Goal: Task Accomplishment & Management: Complete application form

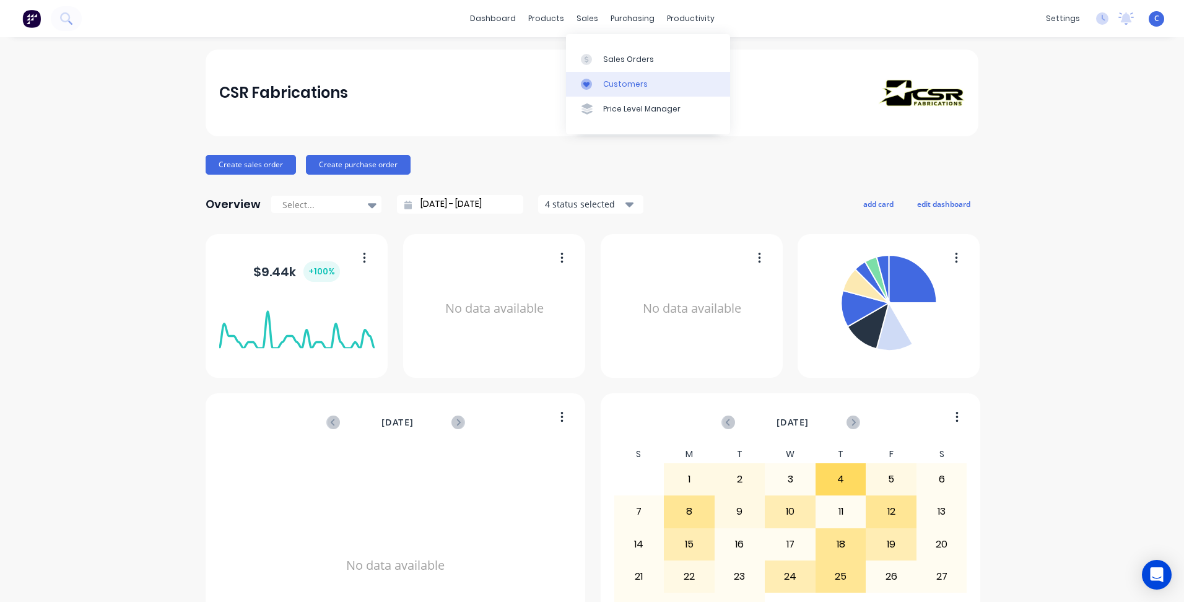
click at [621, 86] on div "Customers" at bounding box center [625, 84] width 45 height 11
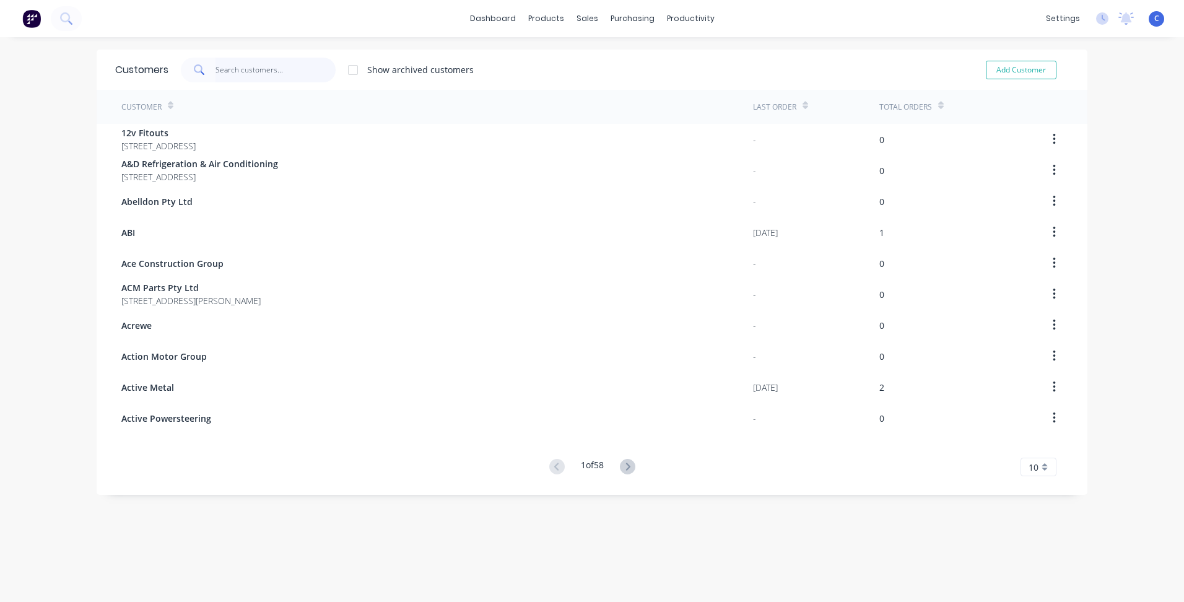
click at [228, 66] on input "text" at bounding box center [275, 70] width 121 height 25
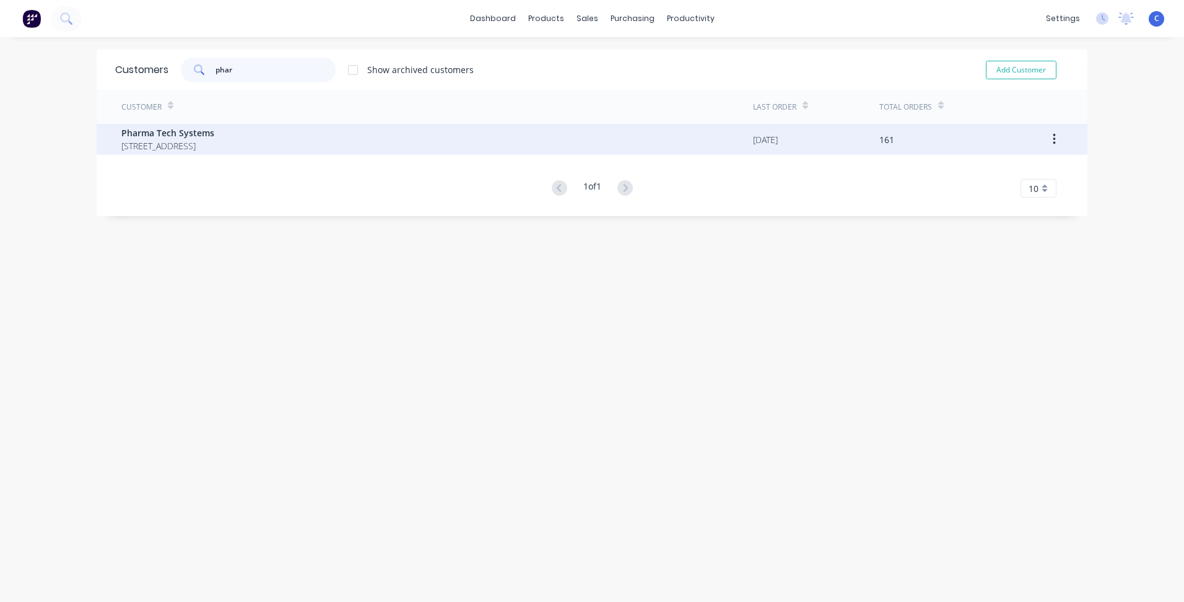
type input "phar"
click at [194, 139] on span "Pharma Tech Systems" at bounding box center [167, 132] width 93 height 13
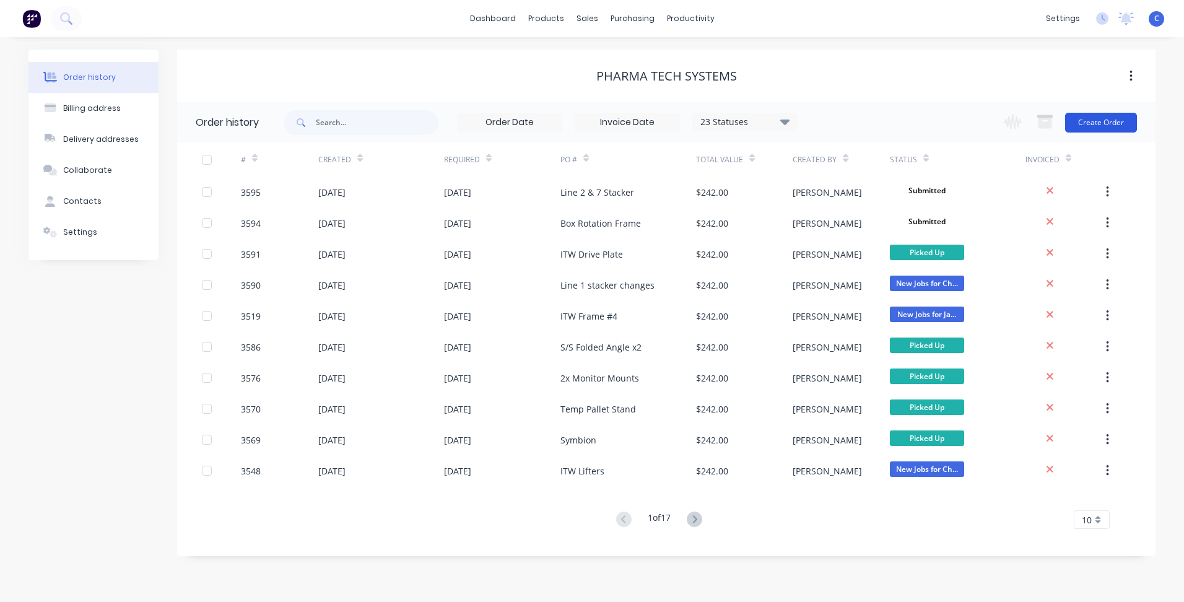
click at [1120, 122] on button "Create Order" at bounding box center [1101, 123] width 72 height 20
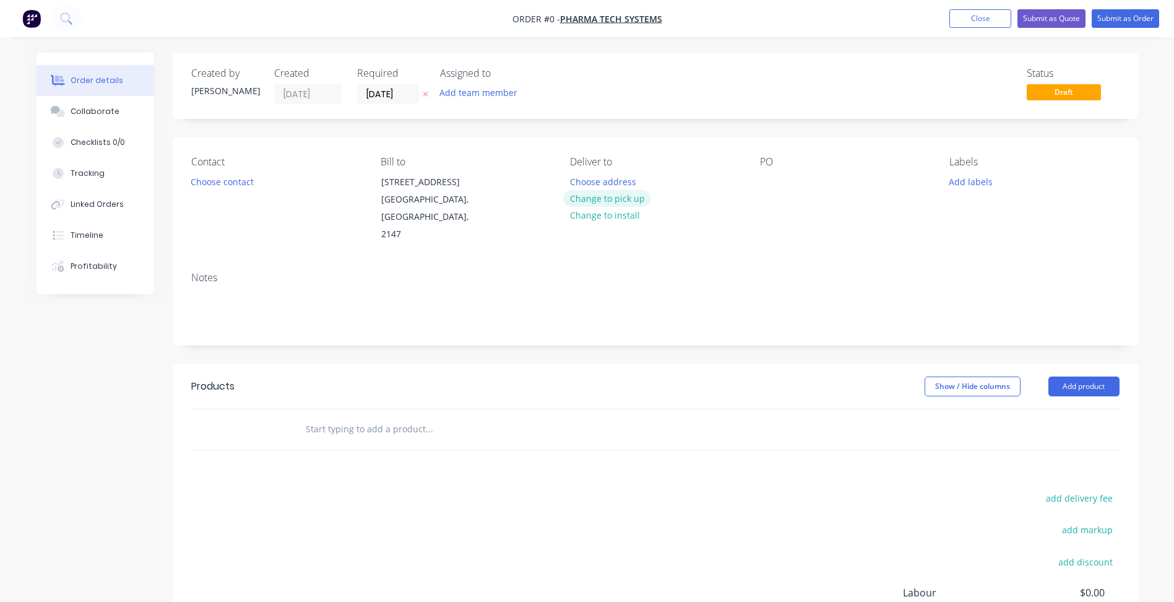
click at [621, 196] on button "Change to pick up" at bounding box center [607, 198] width 88 height 17
click at [769, 173] on div at bounding box center [770, 182] width 20 height 18
paste div
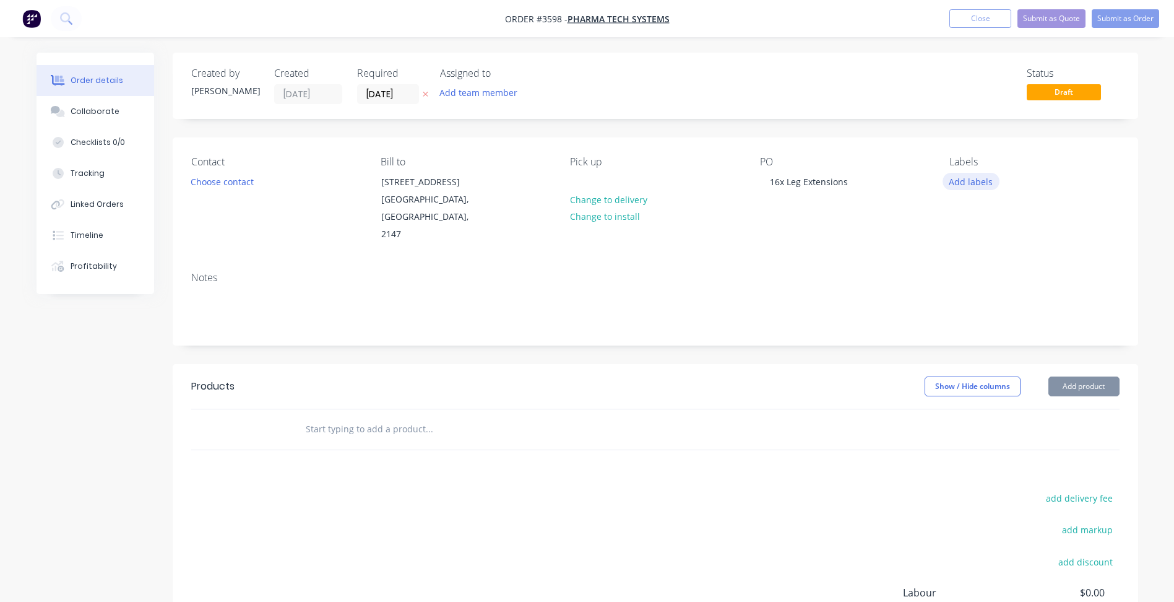
click at [964, 182] on button "Add labels" at bounding box center [971, 181] width 57 height 17
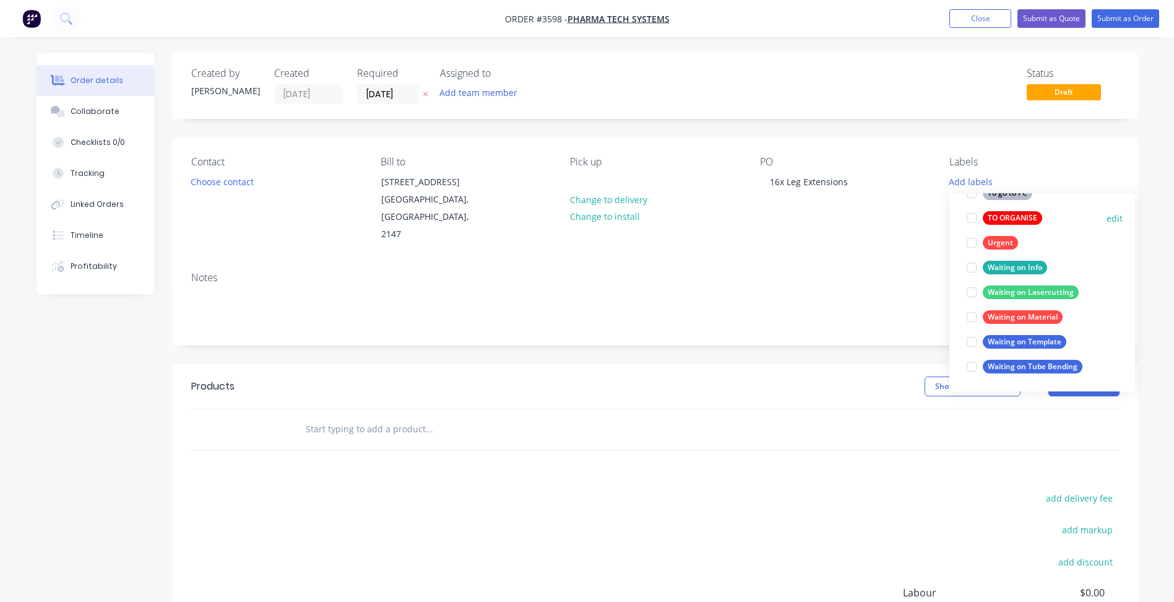
click at [1021, 221] on div "TO ORGANISE" at bounding box center [1012, 218] width 59 height 14
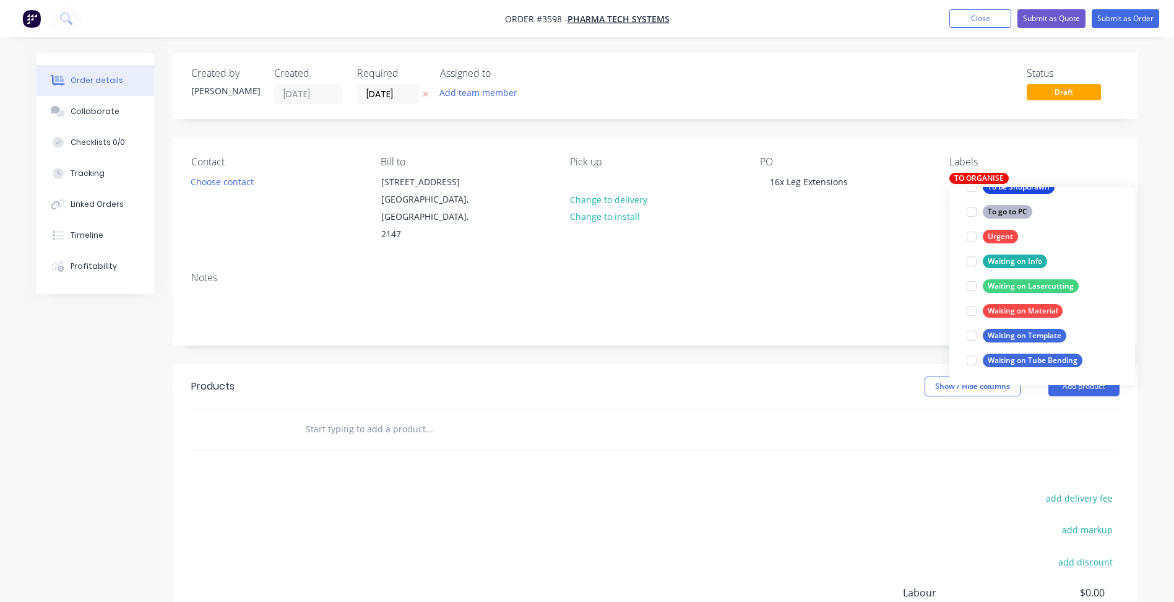
scroll to position [74, 0]
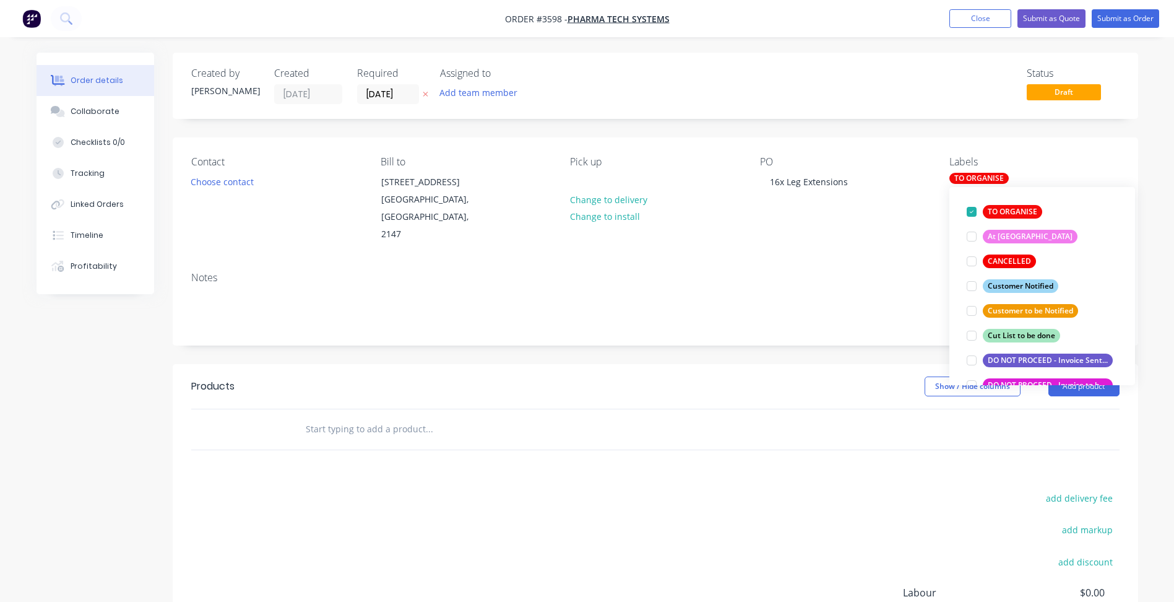
click at [902, 240] on div "Contact Choose contact [PERSON_NAME] to [STREET_ADDRESS] Pick up Change to deli…" at bounding box center [656, 199] width 966 height 124
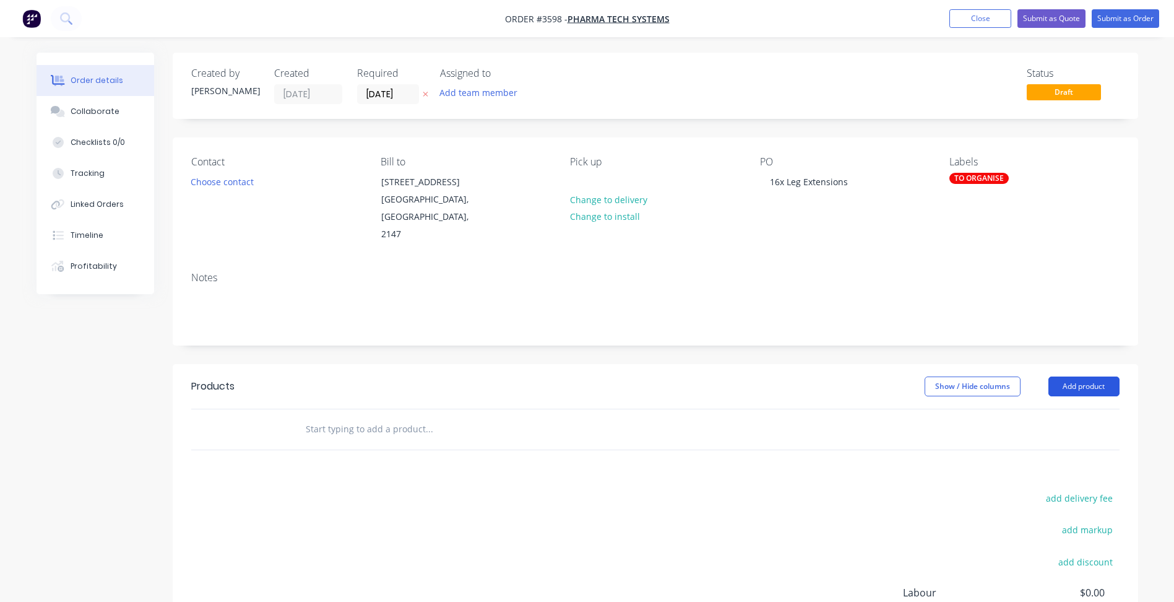
click at [1091, 376] on button "Add product" at bounding box center [1084, 386] width 71 height 20
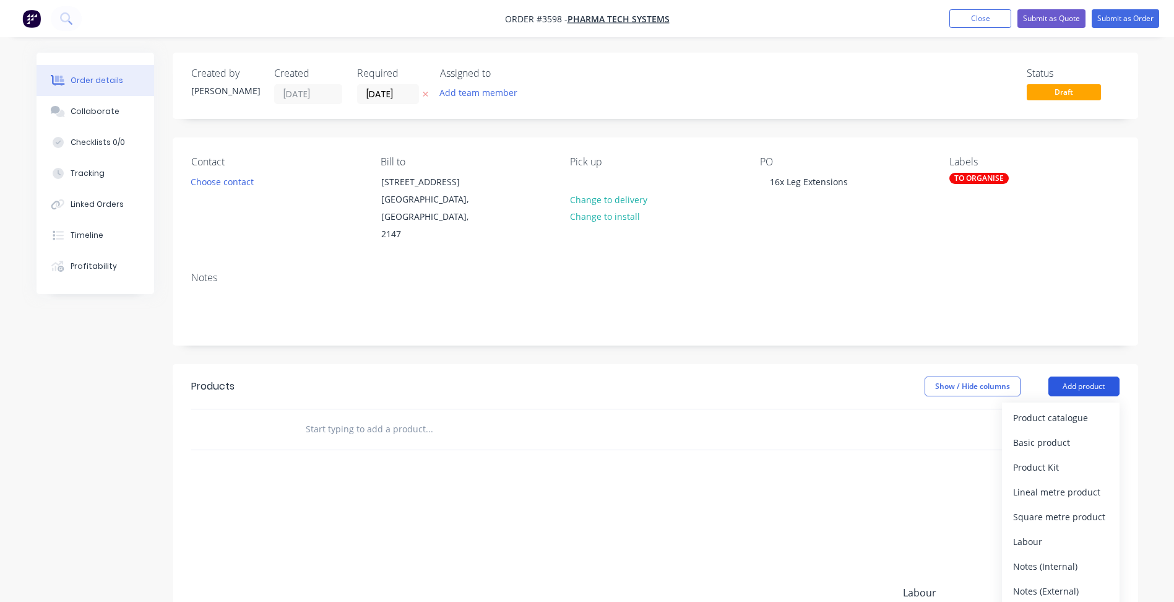
click at [1050, 409] on div "Product catalogue" at bounding box center [1060, 418] width 95 height 18
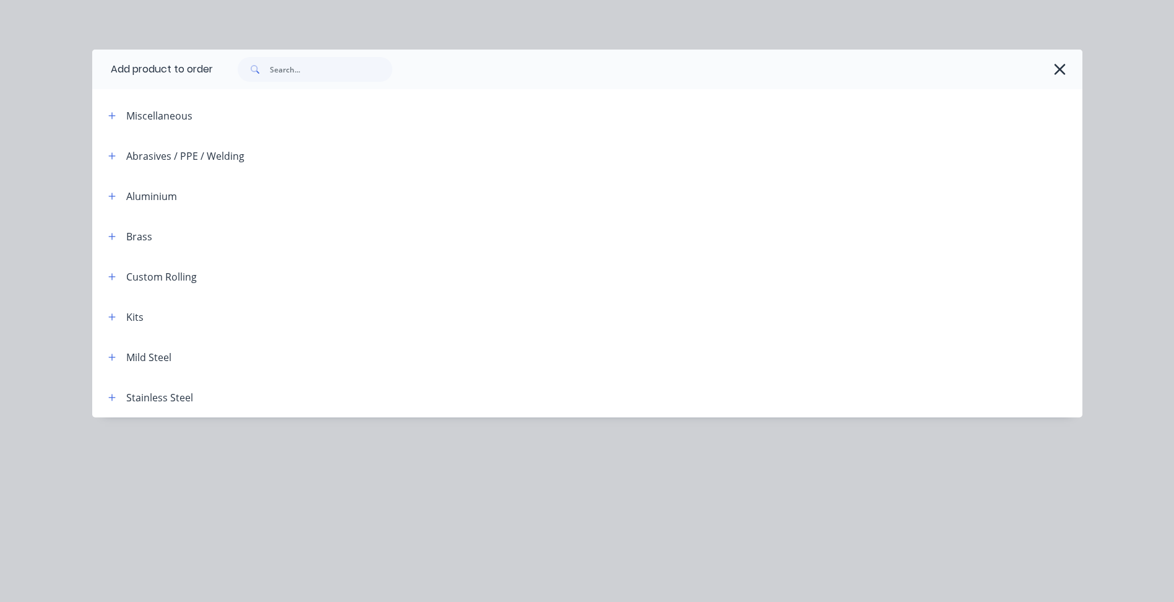
click at [105, 310] on span at bounding box center [112, 316] width 15 height 15
click at [111, 311] on button "button" at bounding box center [112, 316] width 15 height 15
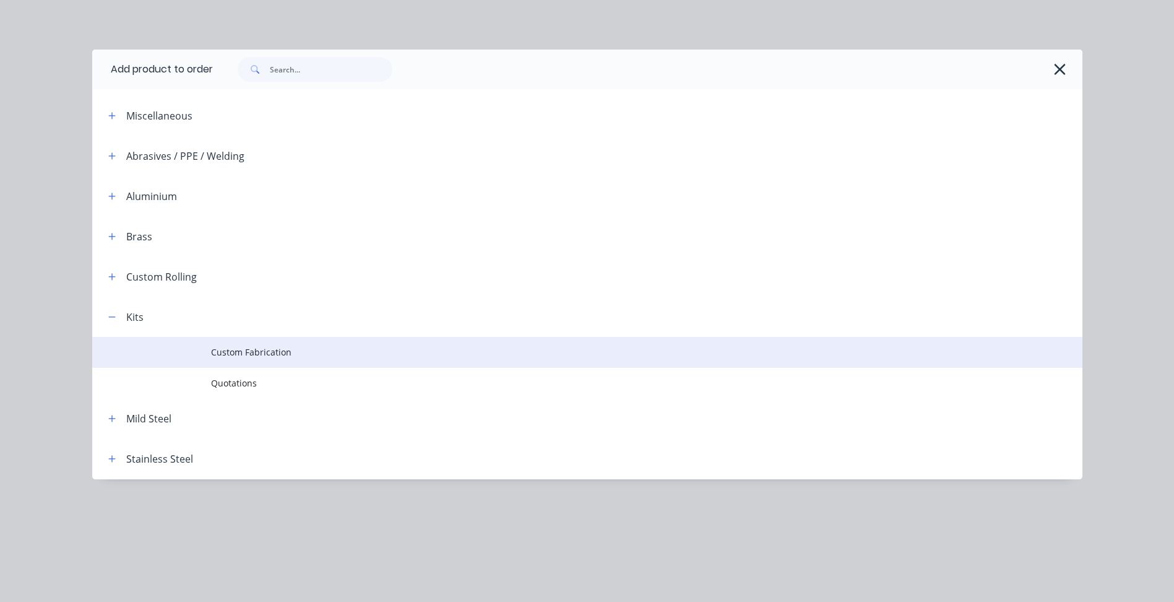
click at [454, 360] on td "Custom Fabrication" at bounding box center [647, 352] width 872 height 31
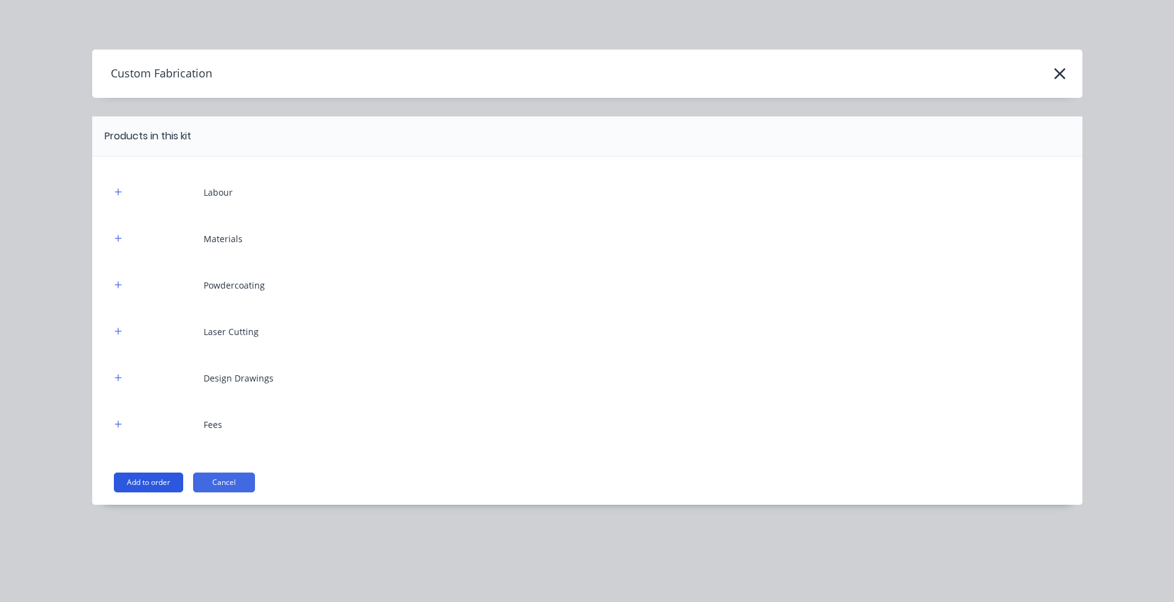
click at [147, 477] on button "Add to order" at bounding box center [148, 482] width 69 height 20
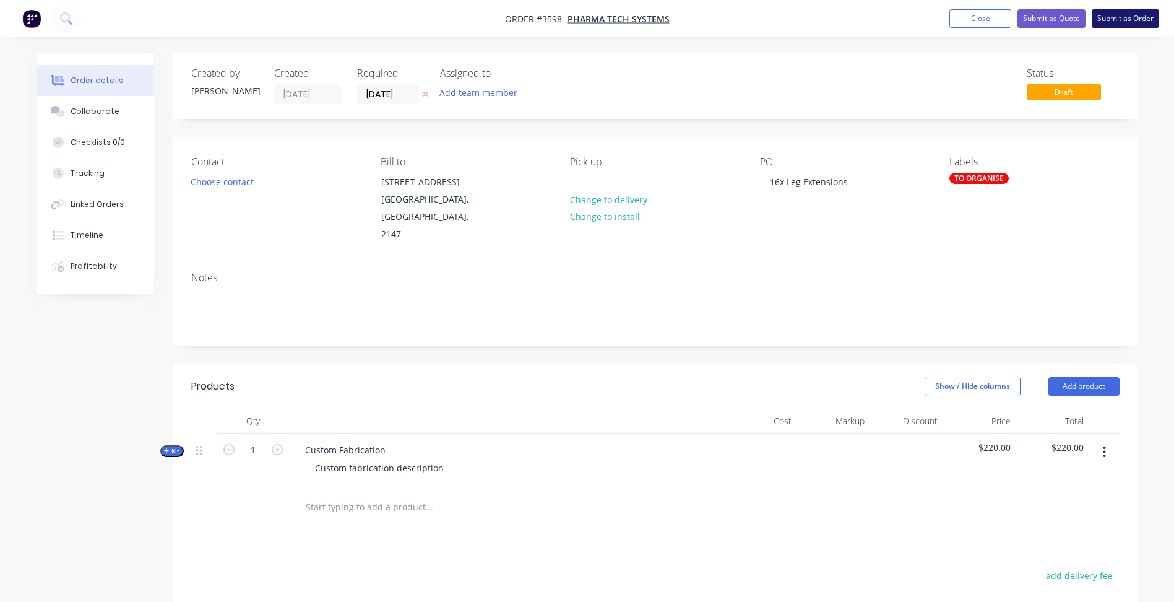
click at [1119, 14] on button "Submit as Order" at bounding box center [1125, 18] width 67 height 19
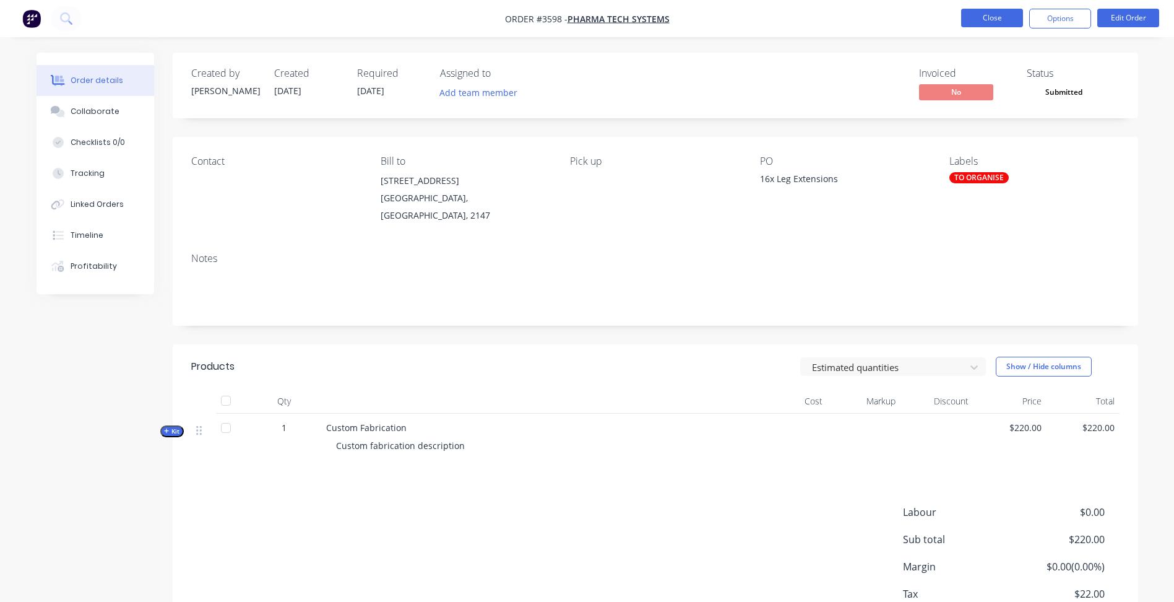
click at [988, 13] on button "Close" at bounding box center [992, 18] width 62 height 19
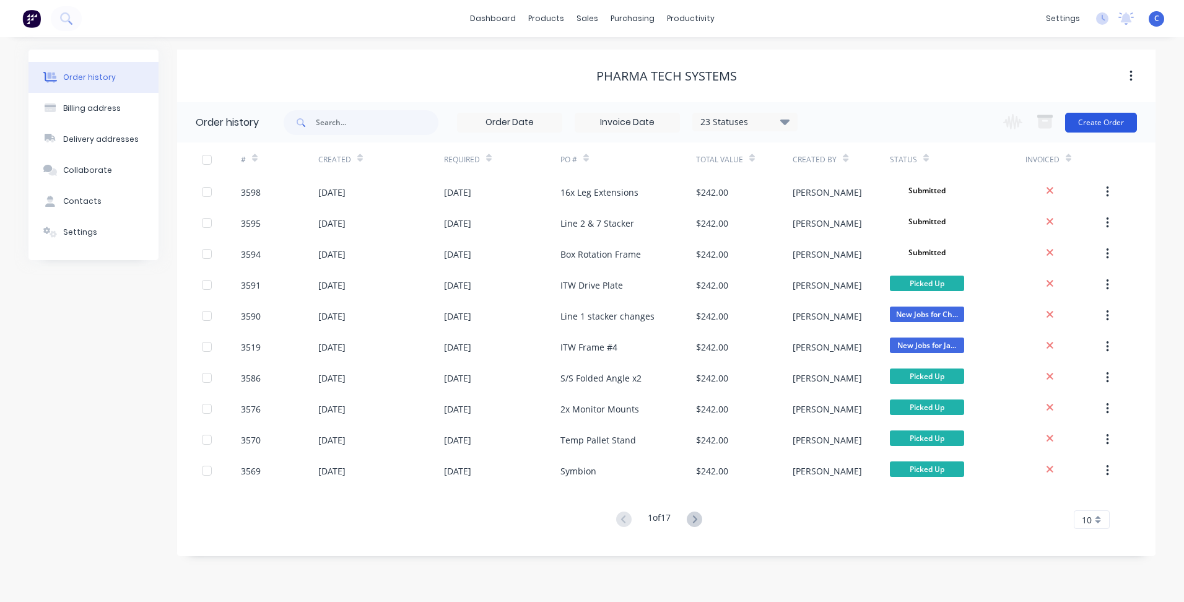
click at [1111, 123] on button "Create Order" at bounding box center [1101, 123] width 72 height 20
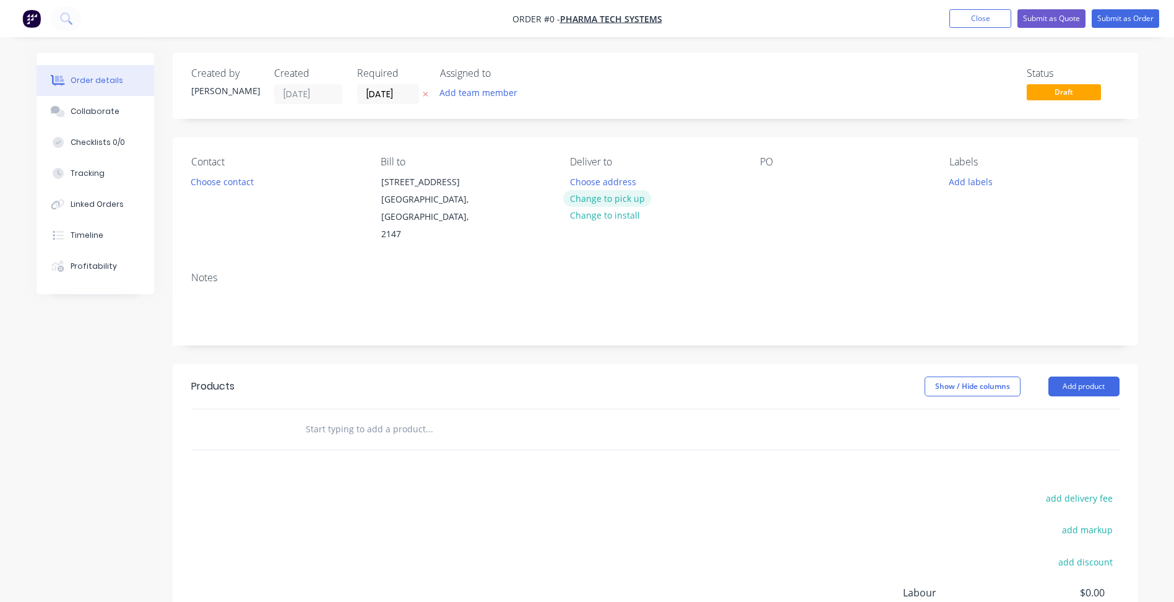
click at [615, 199] on button "Change to pick up" at bounding box center [607, 198] width 88 height 17
click at [768, 181] on div at bounding box center [770, 182] width 20 height 18
paste div
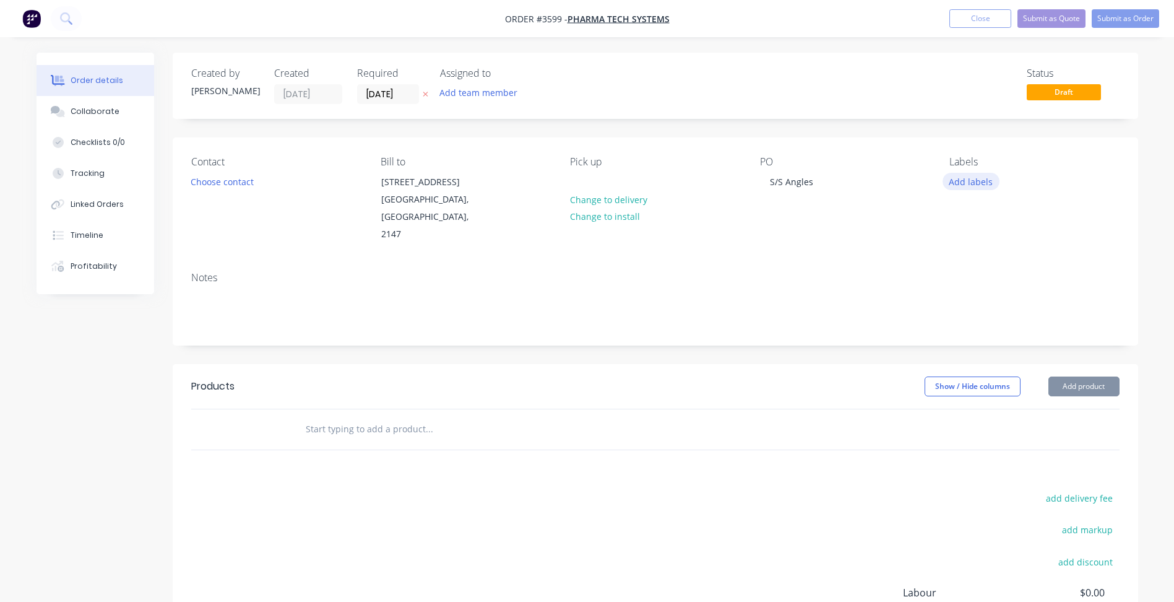
click at [973, 179] on button "Add labels" at bounding box center [971, 181] width 57 height 17
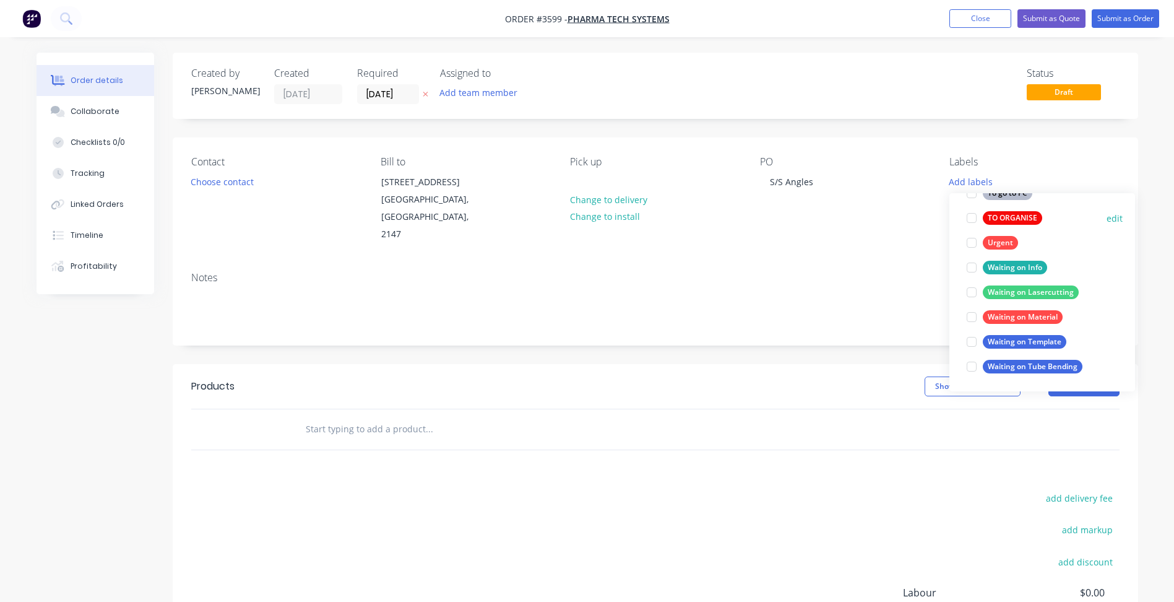
click at [999, 215] on div "TO ORGANISE" at bounding box center [1012, 218] width 59 height 14
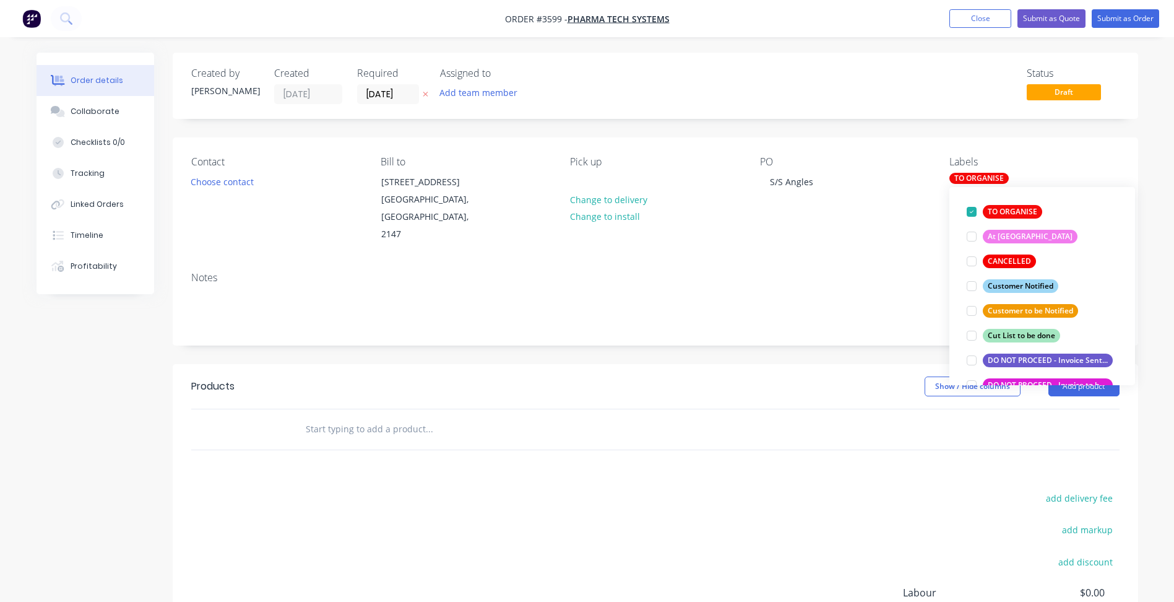
click at [949, 115] on div "Created by [PERSON_NAME] Created [DATE] Required [DATE] Assigned to Add team me…" at bounding box center [656, 86] width 966 height 66
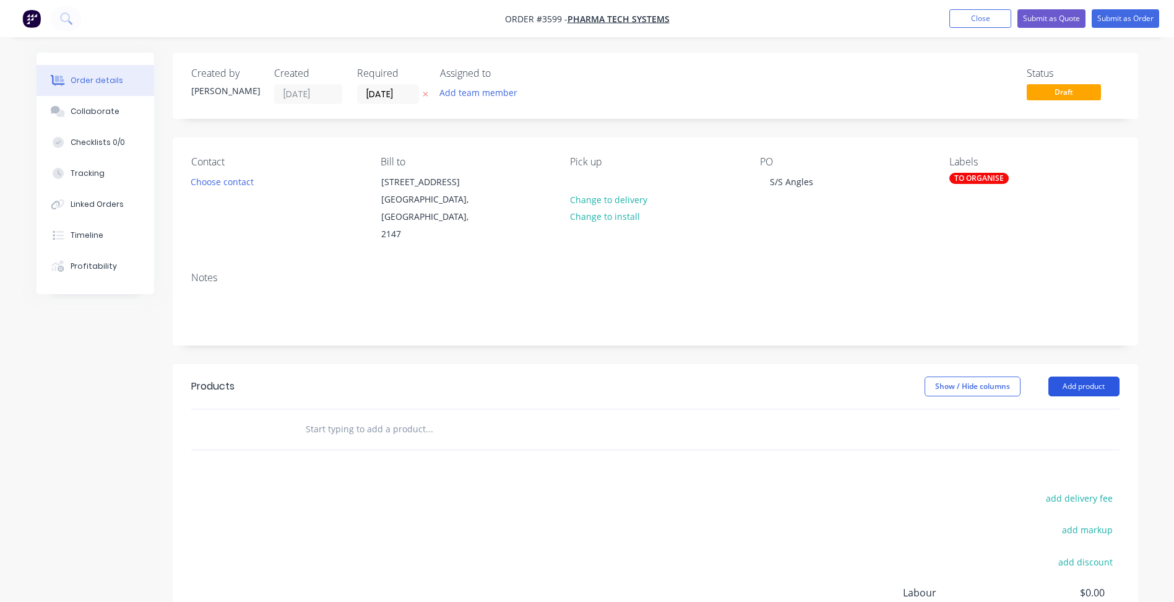
click at [1084, 376] on button "Add product" at bounding box center [1084, 386] width 71 height 20
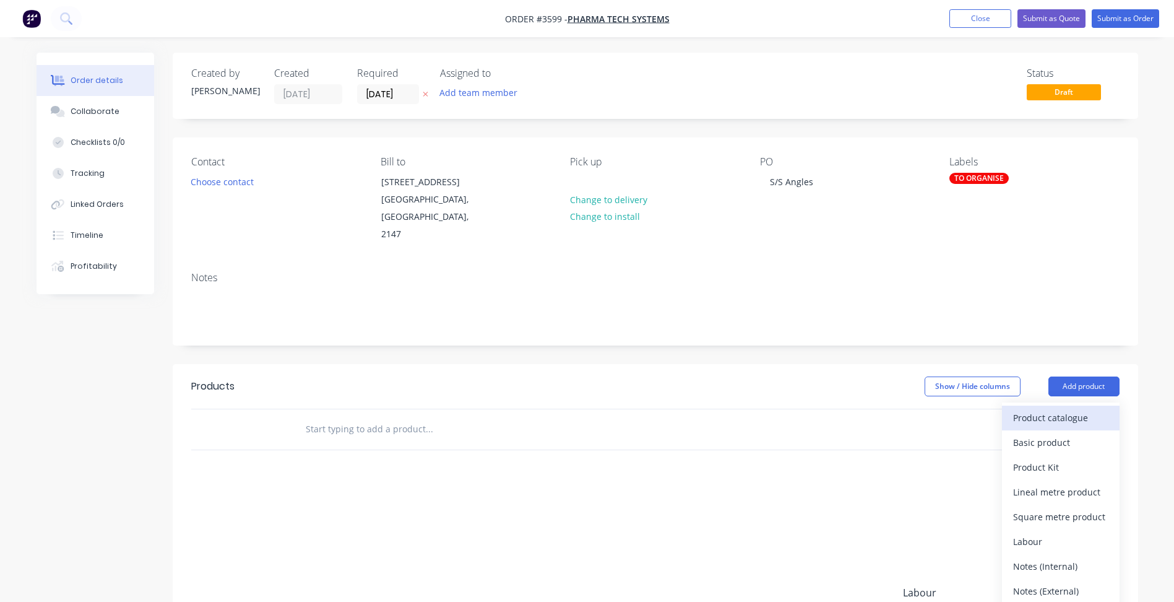
click at [1071, 405] on button "Product catalogue" at bounding box center [1061, 417] width 118 height 25
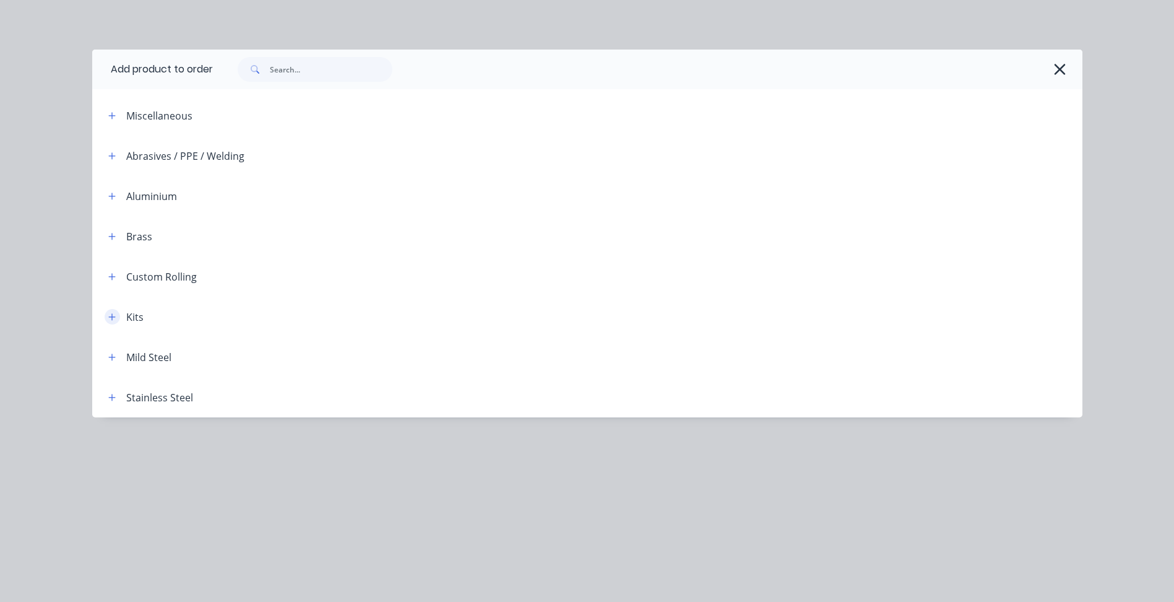
click at [112, 319] on icon "button" at bounding box center [111, 316] width 7 height 7
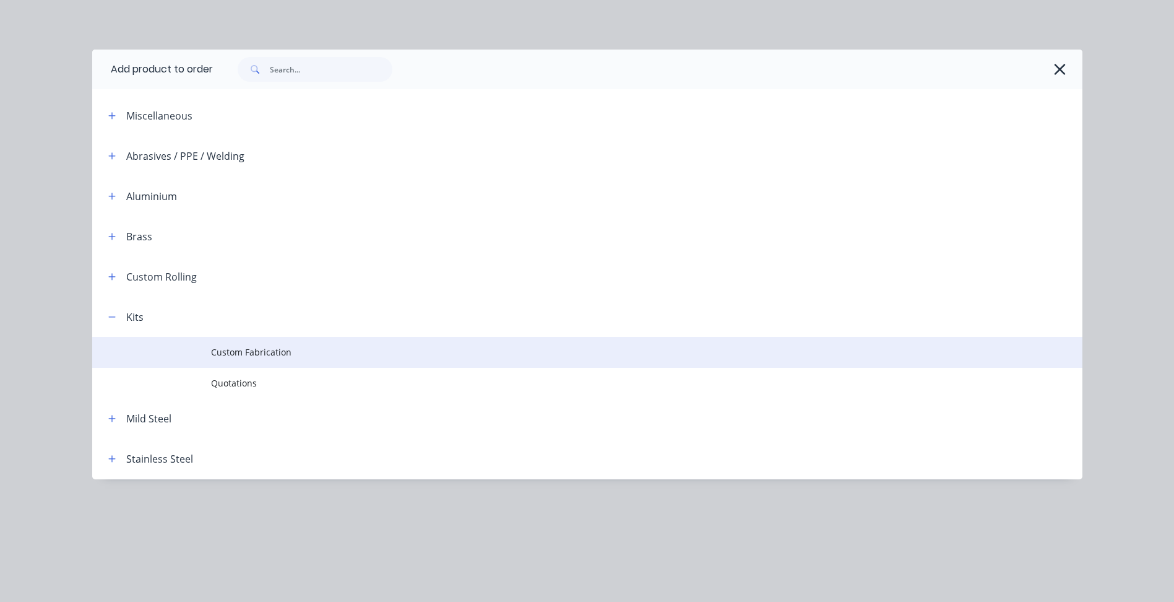
click at [257, 350] on span "Custom Fabrication" at bounding box center [559, 351] width 697 height 13
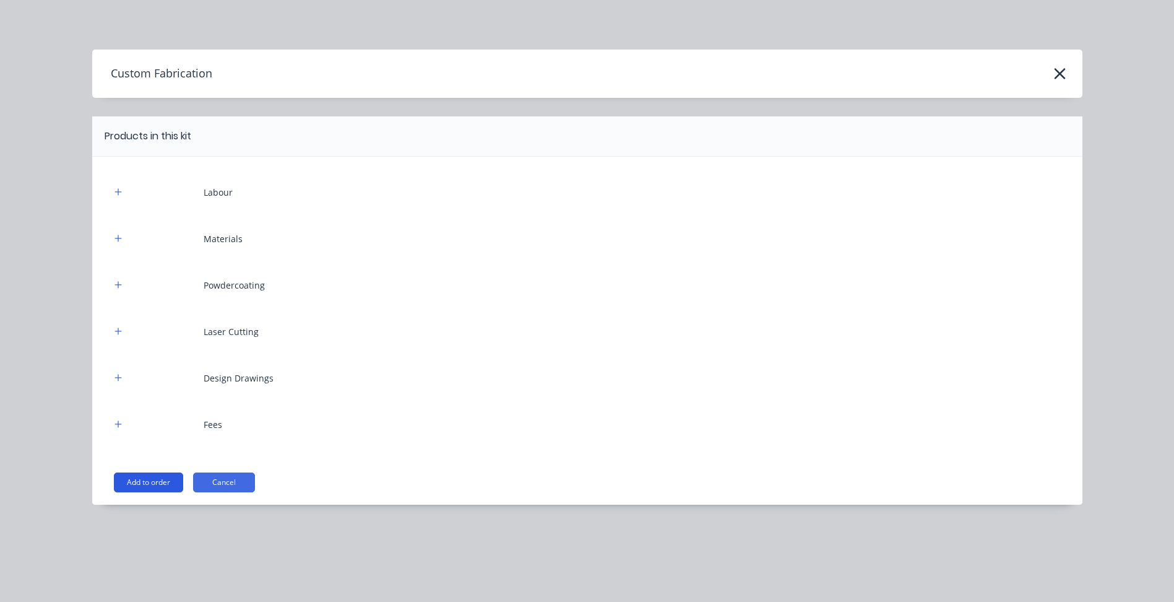
click at [156, 475] on button "Add to order" at bounding box center [148, 482] width 69 height 20
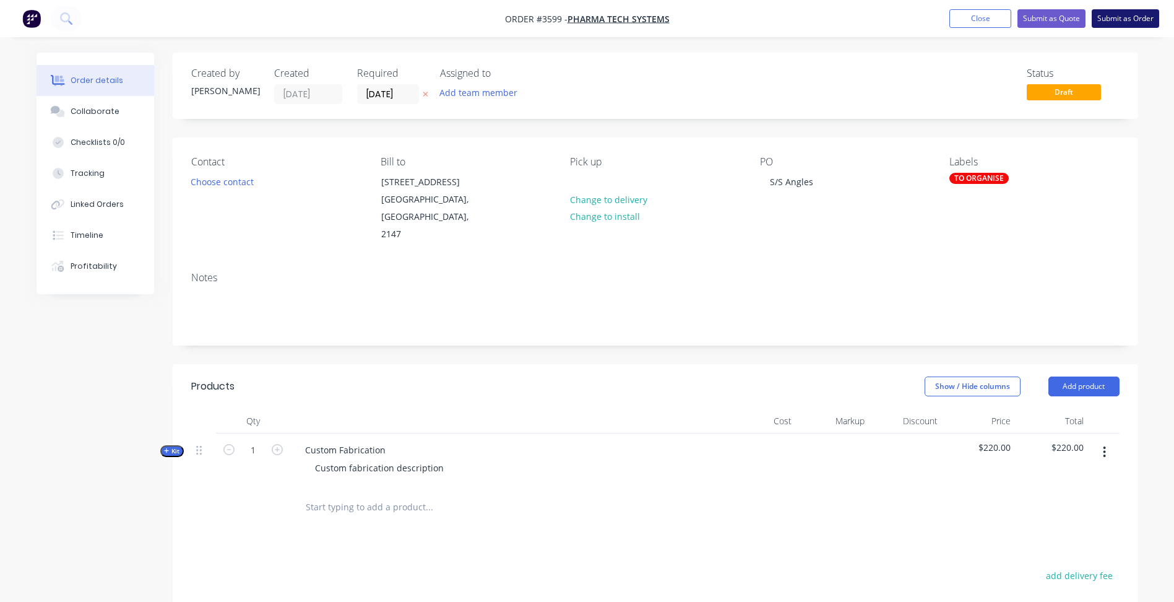
click at [1120, 17] on button "Submit as Order" at bounding box center [1125, 18] width 67 height 19
